Goal: Task Accomplishment & Management: Complete application form

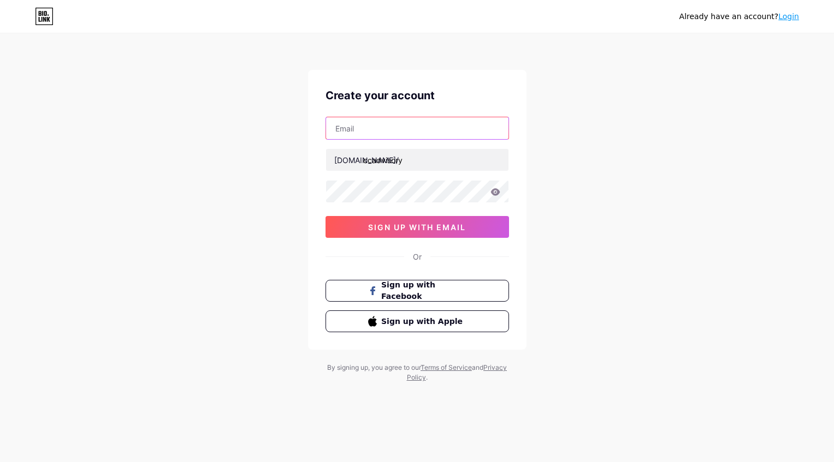
click at [399, 121] on input "text" at bounding box center [417, 128] width 182 height 22
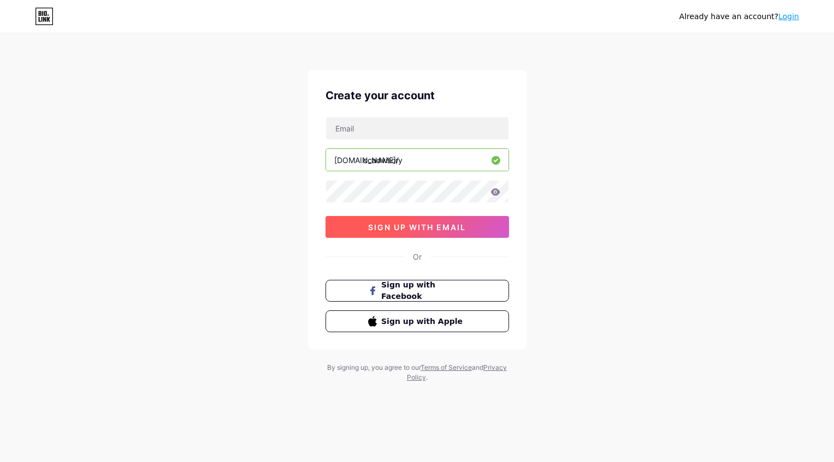
click at [420, 218] on button "sign up with email" at bounding box center [416, 227] width 183 height 22
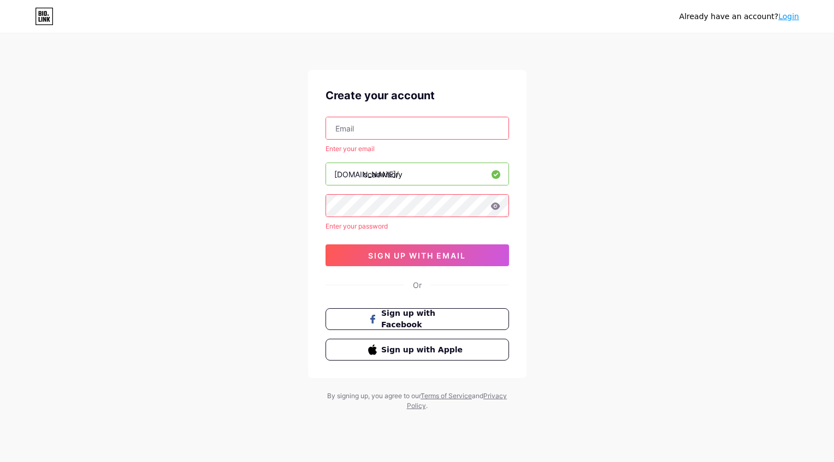
click at [415, 125] on input "text" at bounding box center [417, 128] width 182 height 22
click at [386, 133] on input "text" at bounding box center [417, 128] width 182 height 22
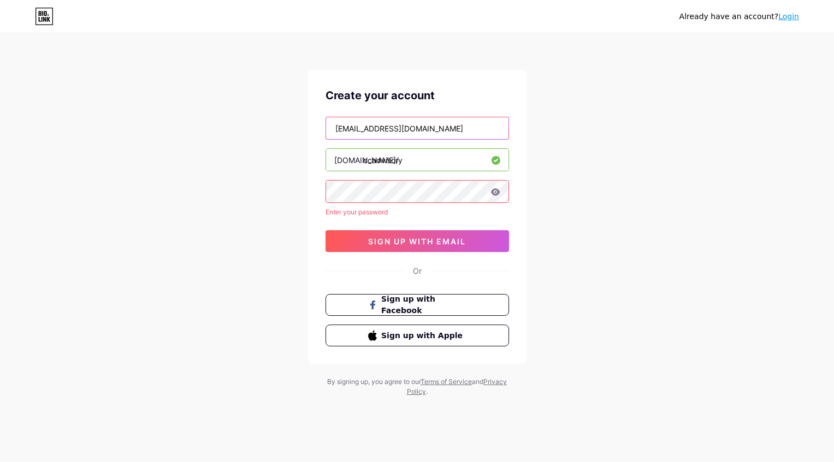
type input "[EMAIL_ADDRESS][DOMAIN_NAME]"
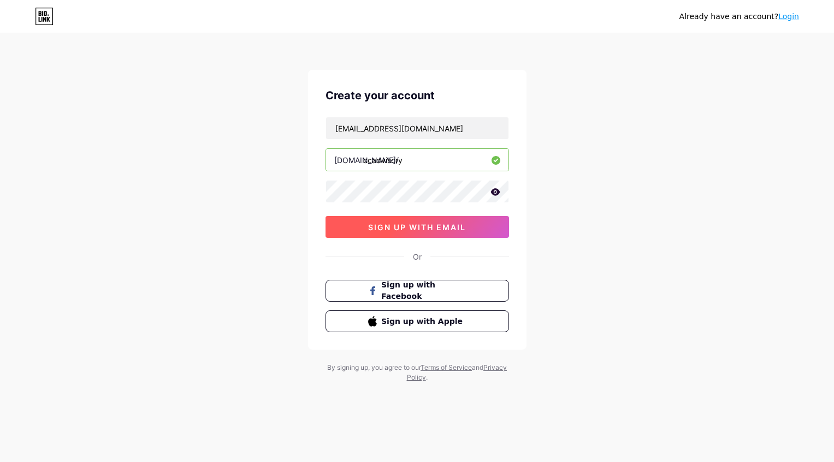
click at [415, 223] on span "sign up with email" at bounding box center [417, 227] width 98 height 9
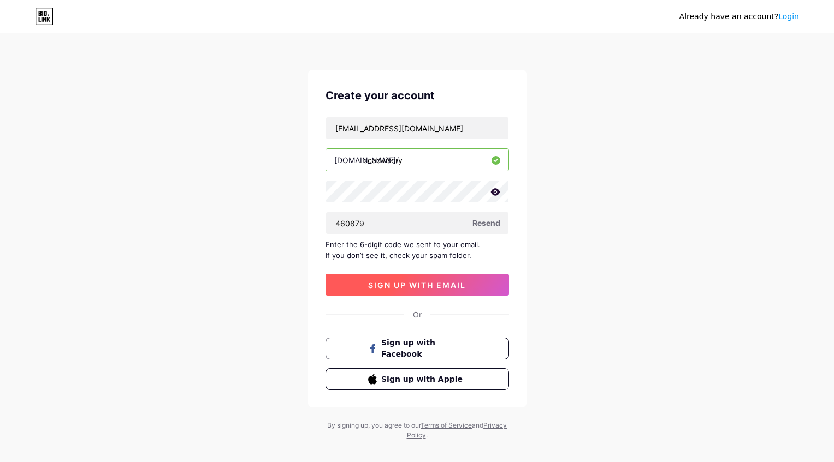
type input "460879"
click at [439, 283] on span "sign up with email" at bounding box center [417, 285] width 98 height 9
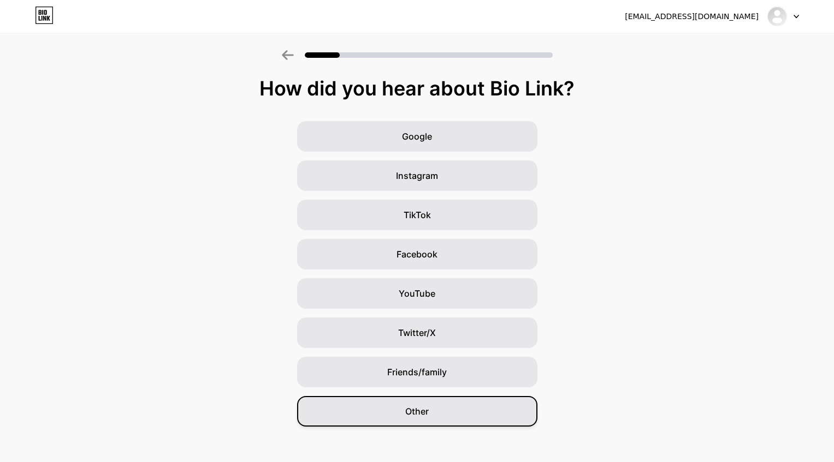
click at [444, 411] on div "Other" at bounding box center [417, 411] width 240 height 31
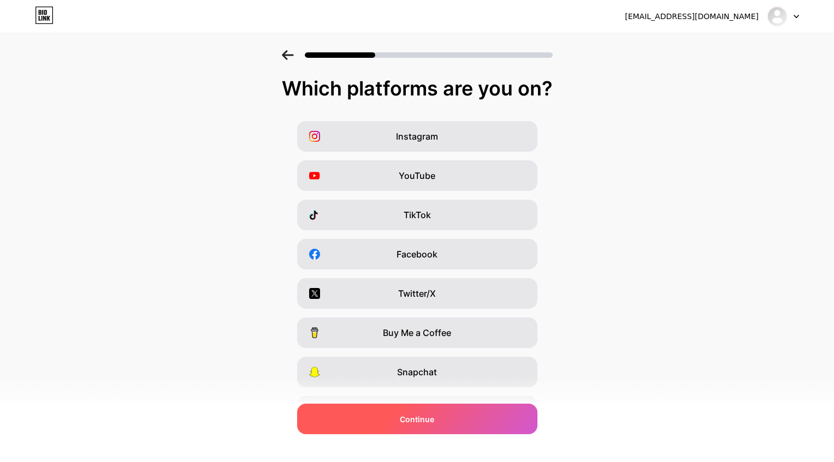
click at [442, 417] on div "Continue" at bounding box center [417, 419] width 240 height 31
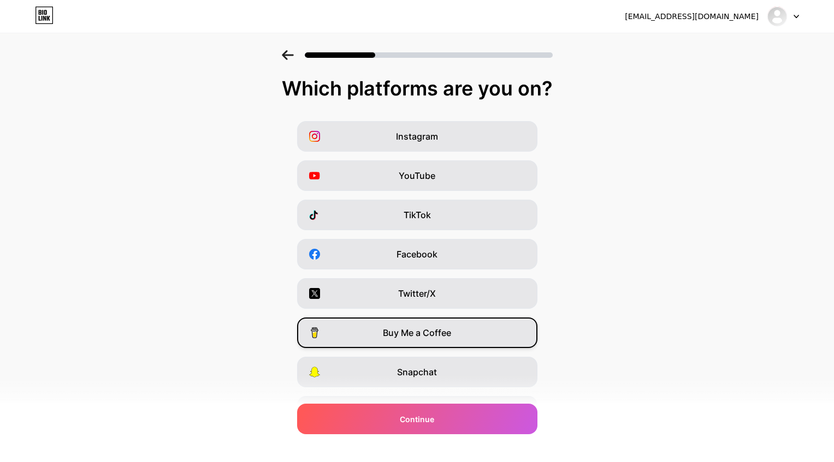
click at [439, 331] on span "Buy Me a Coffee" at bounding box center [417, 332] width 68 height 13
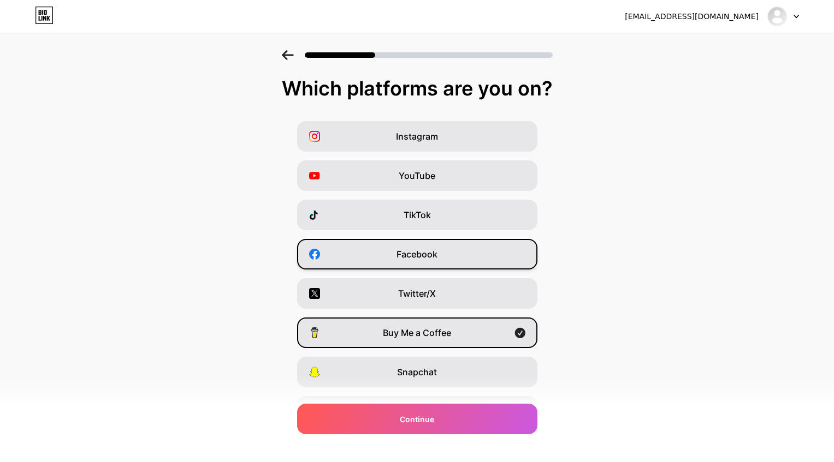
click at [438, 250] on div "Facebook" at bounding box center [417, 254] width 240 height 31
click at [450, 339] on span "Buy Me a Coffee" at bounding box center [417, 332] width 68 height 13
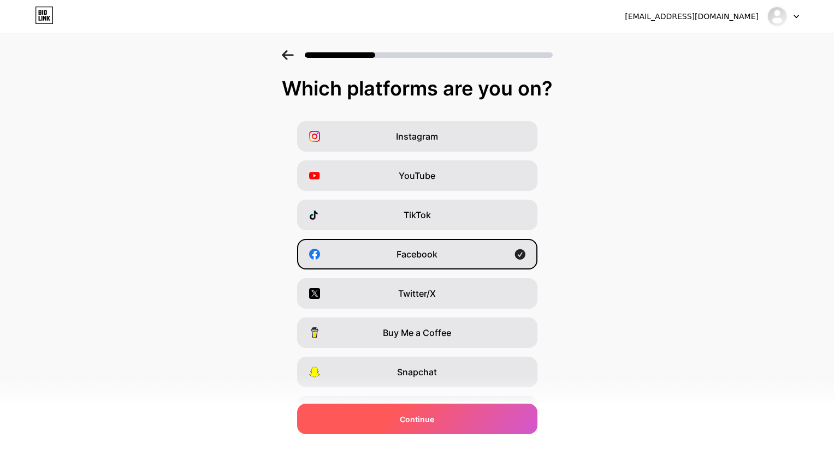
click at [448, 415] on div "Continue" at bounding box center [417, 419] width 240 height 31
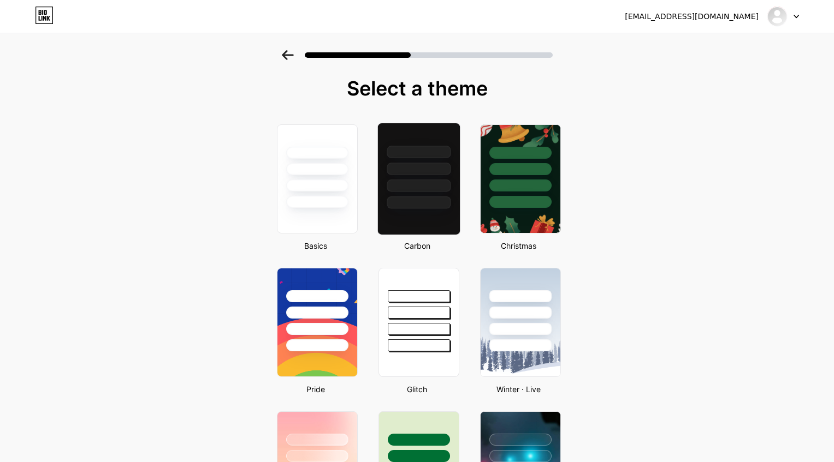
click at [443, 197] on div at bounding box center [418, 203] width 64 height 13
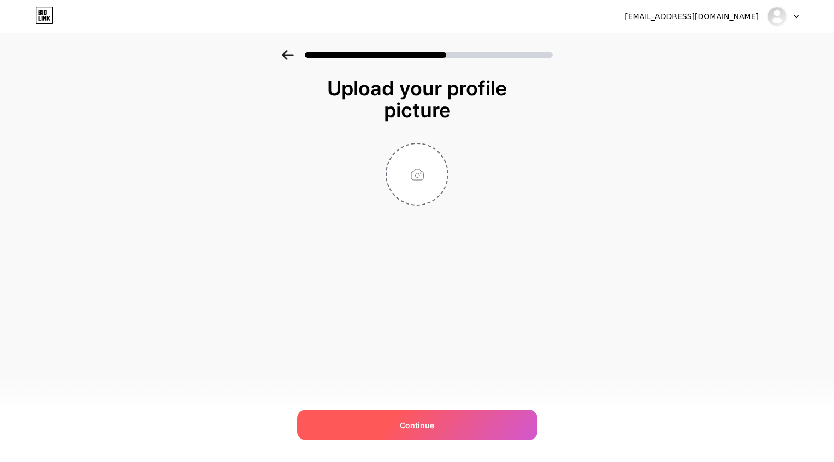
click at [437, 418] on div "Continue" at bounding box center [417, 425] width 240 height 31
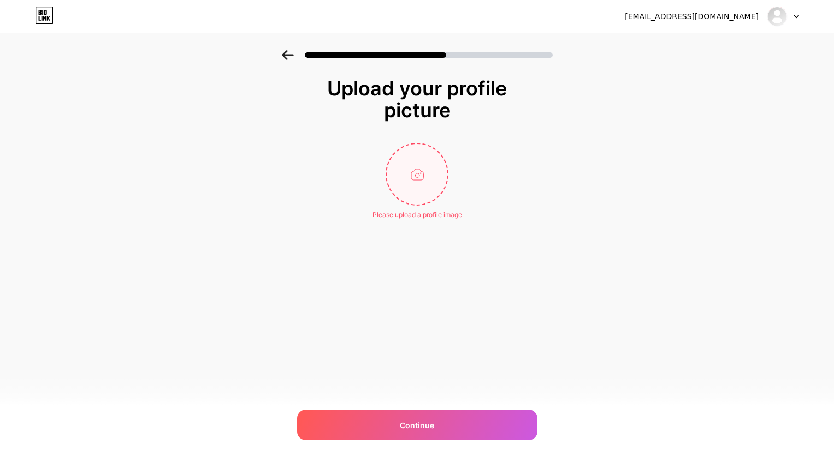
click at [419, 170] on input "file" at bounding box center [416, 174] width 61 height 61
type input "C:\fakepath\IMG_8730.jpeg"
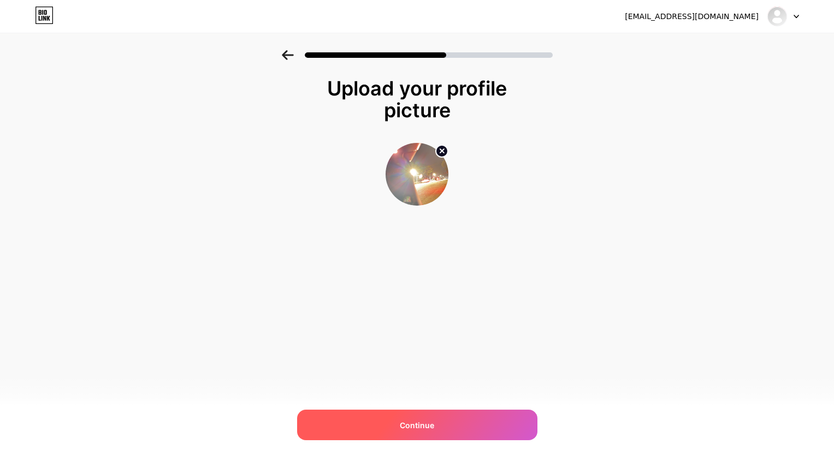
click at [461, 431] on div "Continue" at bounding box center [417, 425] width 240 height 31
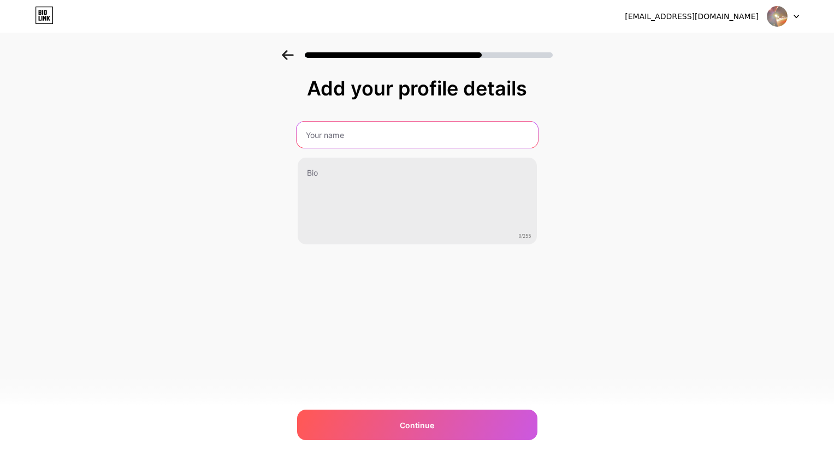
click at [416, 132] on input "text" at bounding box center [416, 135] width 241 height 26
type input "[PERSON_NAME]"
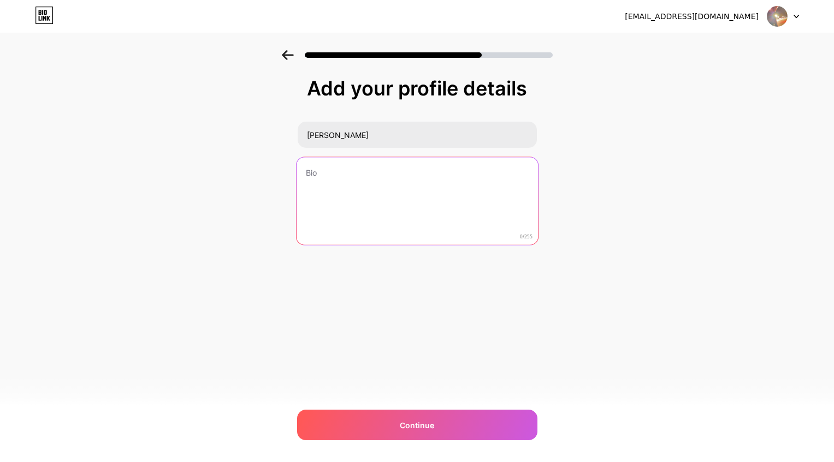
click at [371, 176] on textarea at bounding box center [416, 201] width 241 height 89
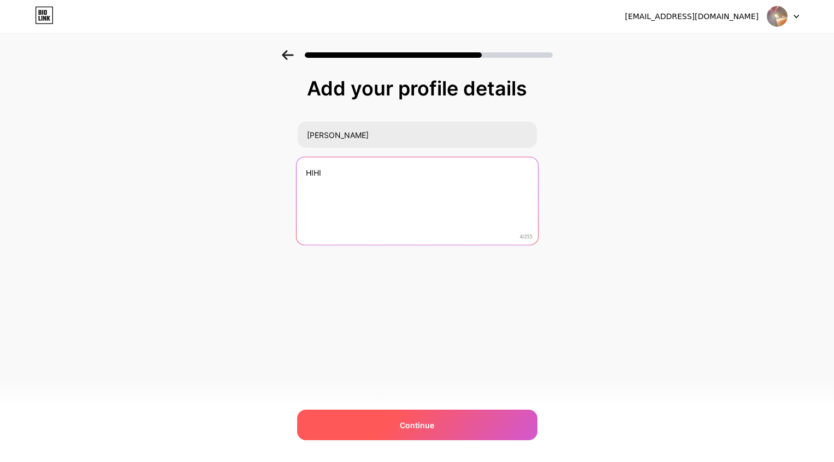
type textarea "HIHI"
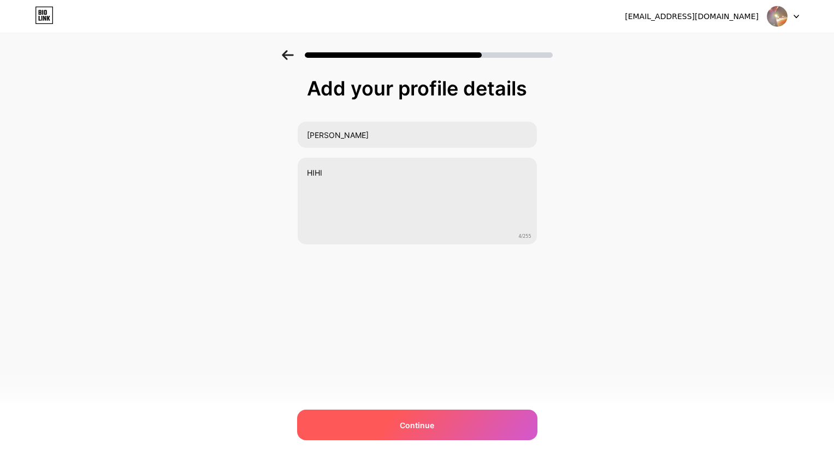
click at [406, 423] on span "Continue" at bounding box center [417, 425] width 34 height 11
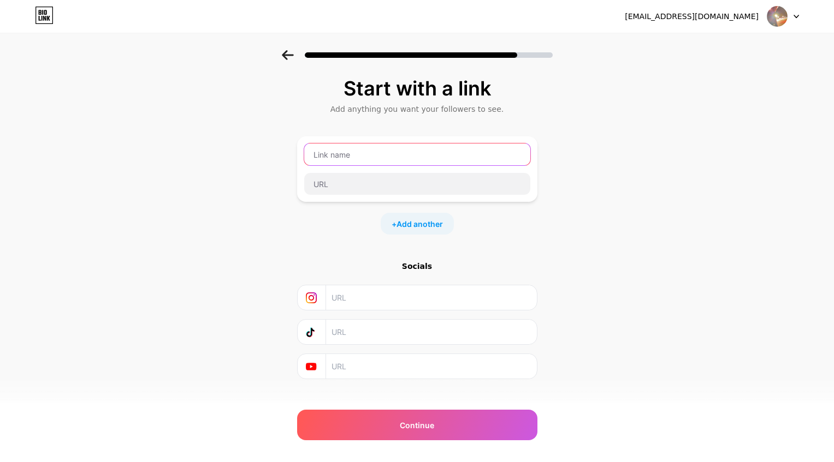
click at [398, 156] on input "text" at bounding box center [417, 155] width 226 height 22
type input "CCADVISORY"
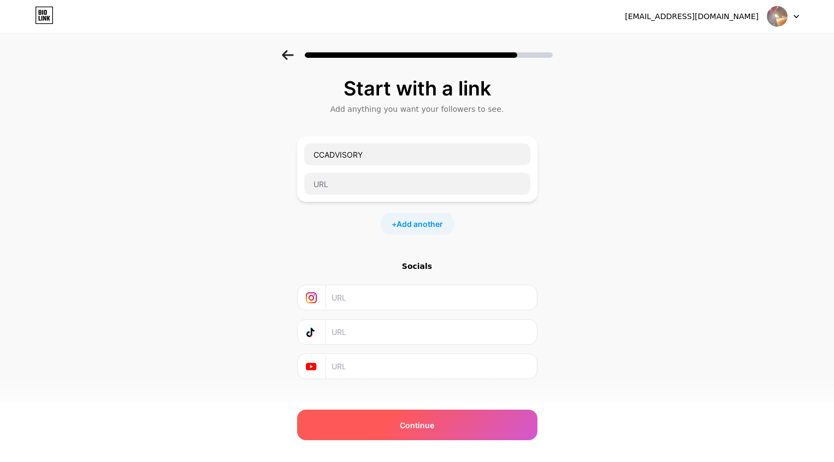
click at [417, 425] on span "Continue" at bounding box center [417, 425] width 34 height 11
